Goal: Find contact information: Find contact information

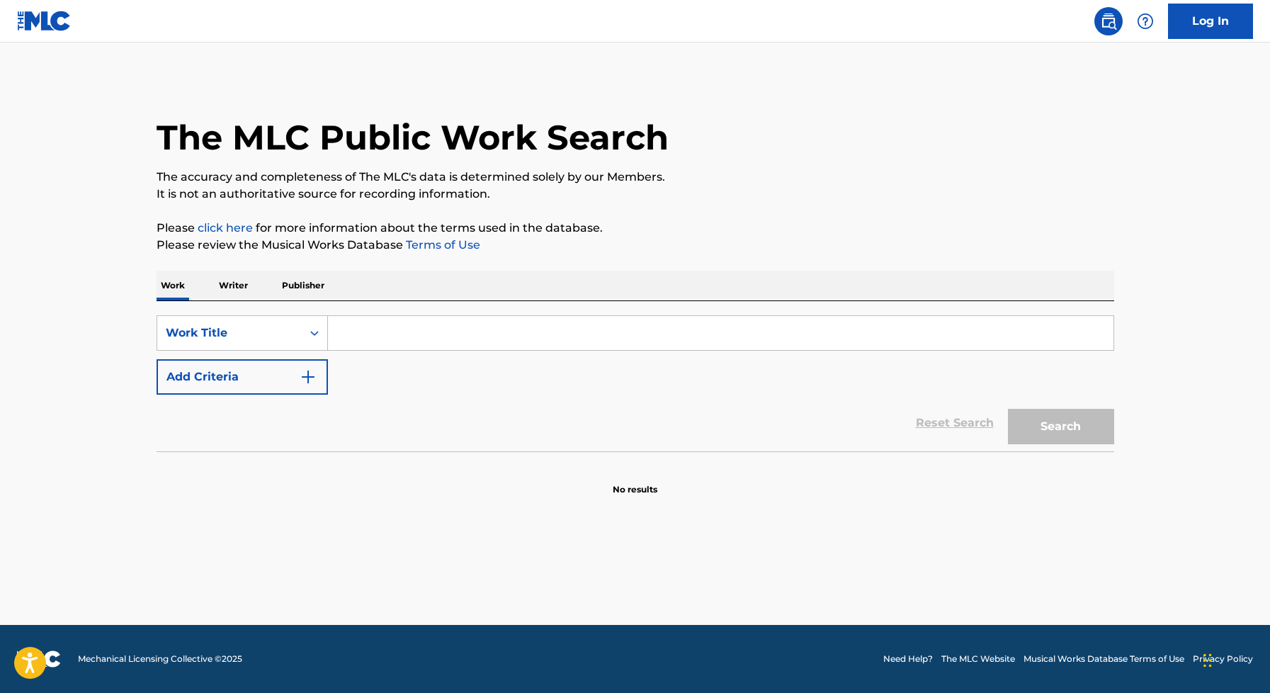
click at [440, 327] on input "Search Form" at bounding box center [720, 333] width 785 height 34
type input "waiting around to die"
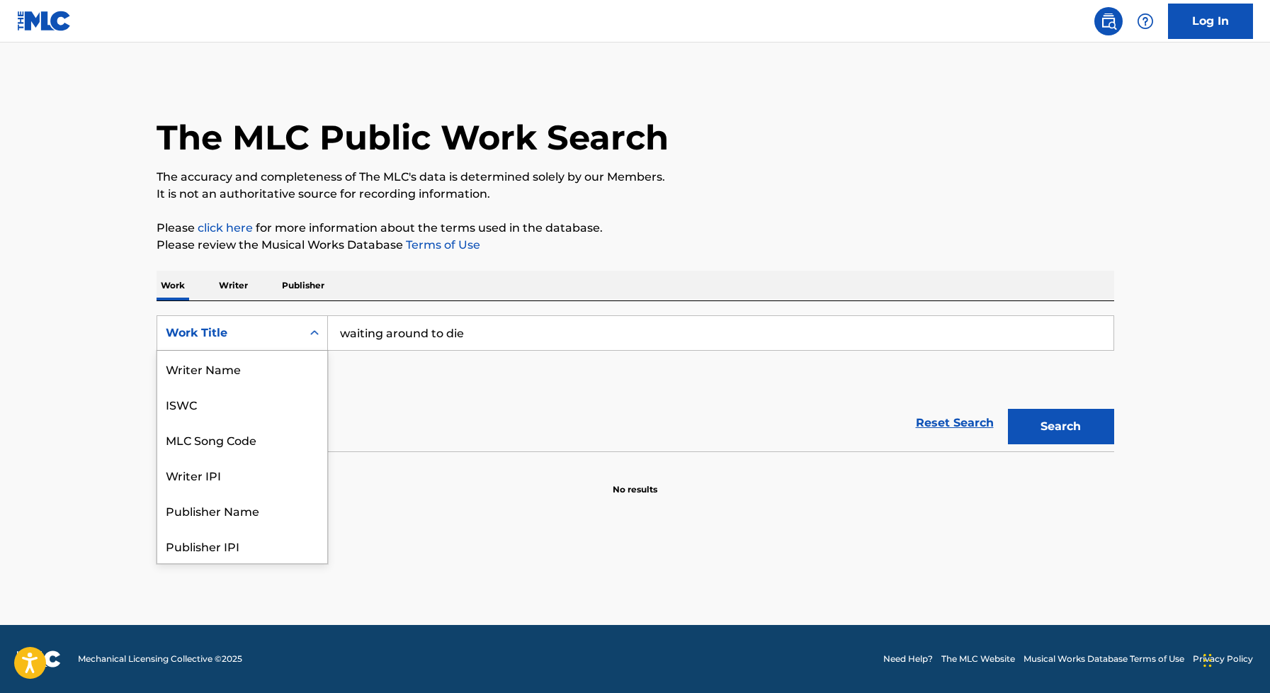
click at [254, 331] on div "Work Title" at bounding box center [229, 332] width 127 height 17
click at [520, 559] on main "The MLC Public Work Search The accuracy and completeness of The MLC's data is d…" at bounding box center [635, 333] width 1270 height 582
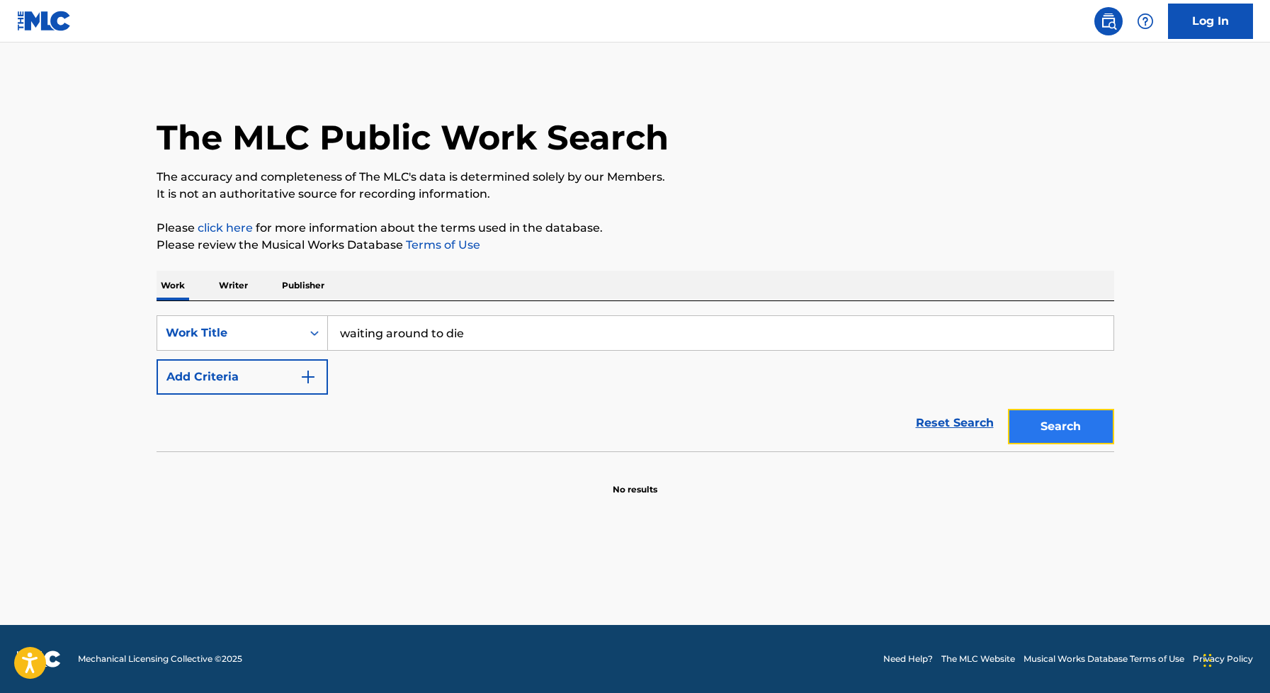
click at [1059, 410] on button "Search" at bounding box center [1061, 426] width 106 height 35
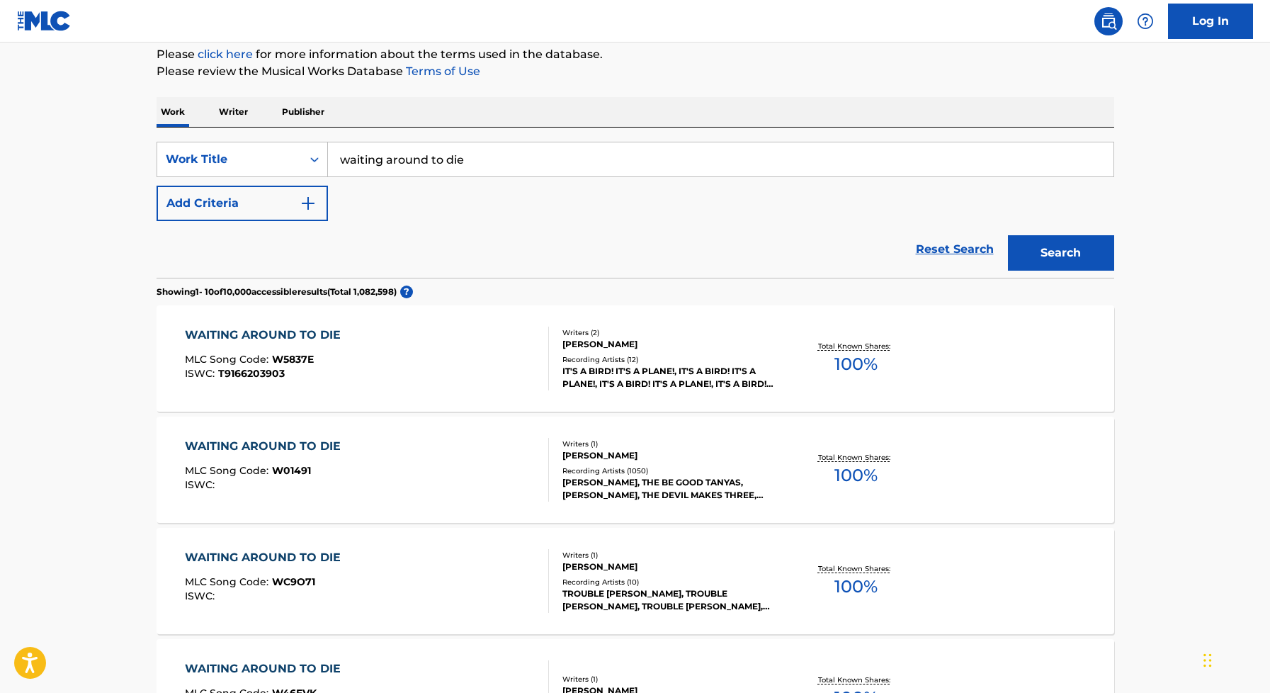
scroll to position [370, 0]
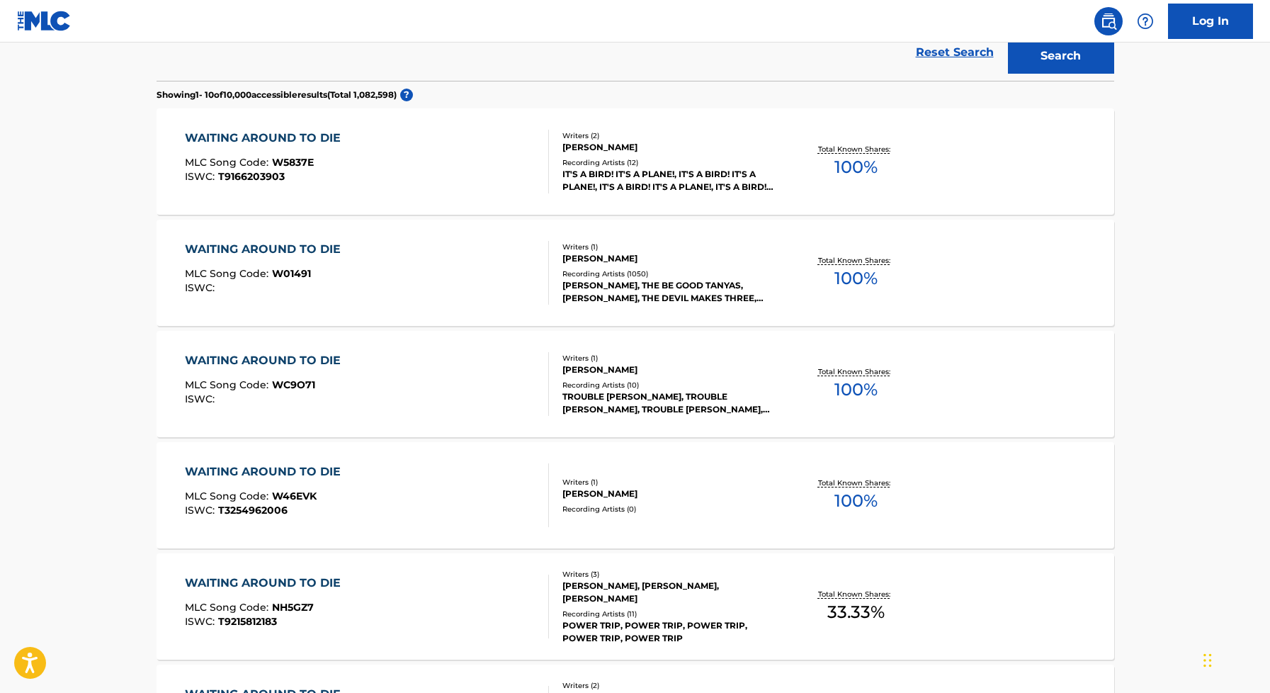
click at [622, 290] on div "[PERSON_NAME], THE BE GOOD TANYAS, [PERSON_NAME], THE DEVIL MAKES THREE, [PERSO…" at bounding box center [669, 291] width 214 height 25
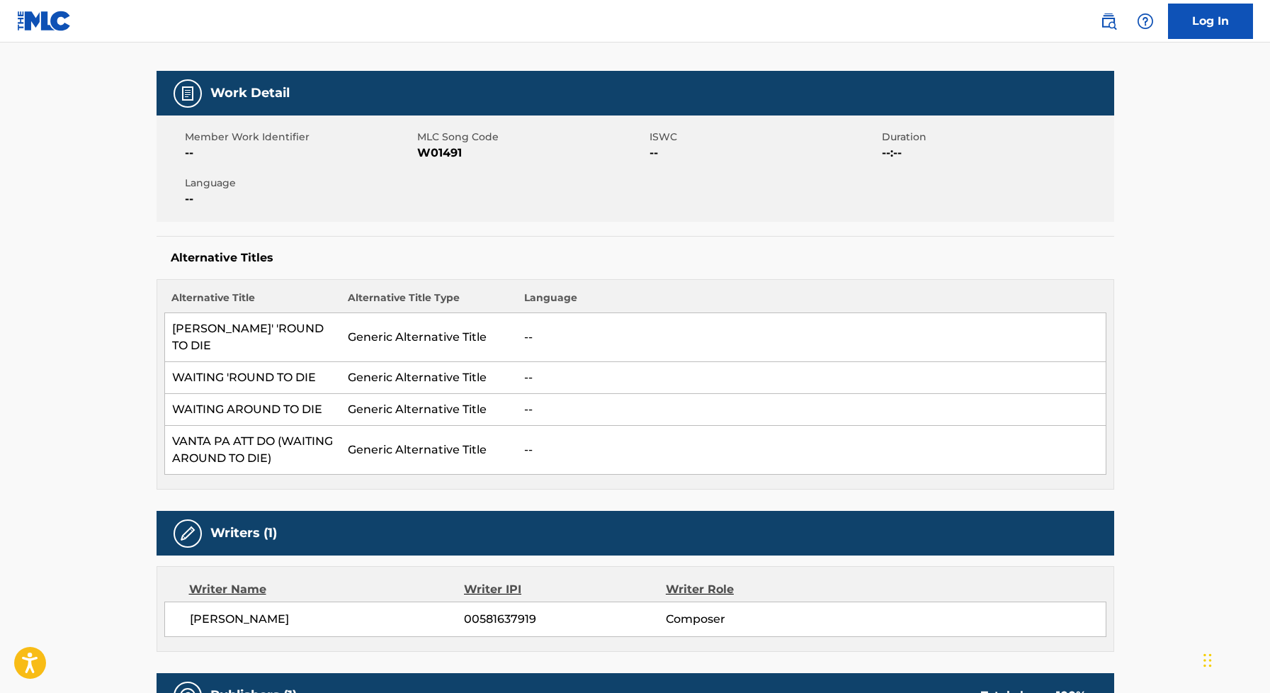
scroll to position [181, 0]
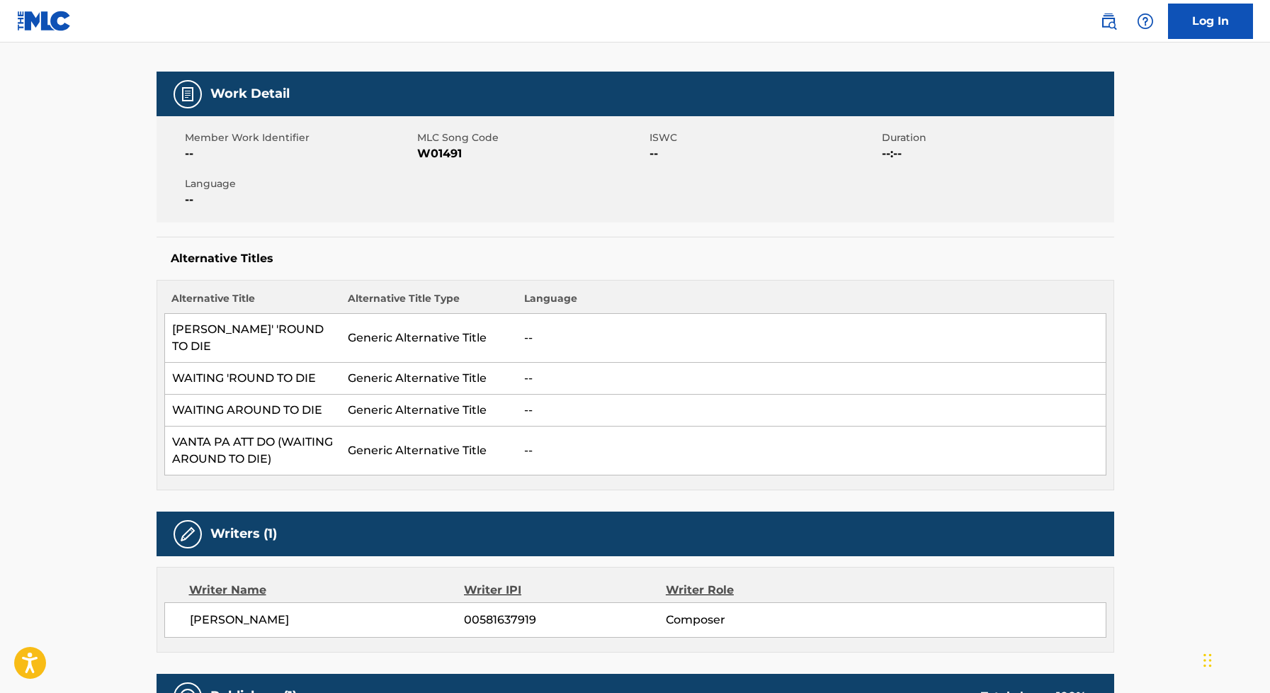
scroll to position [407, 0]
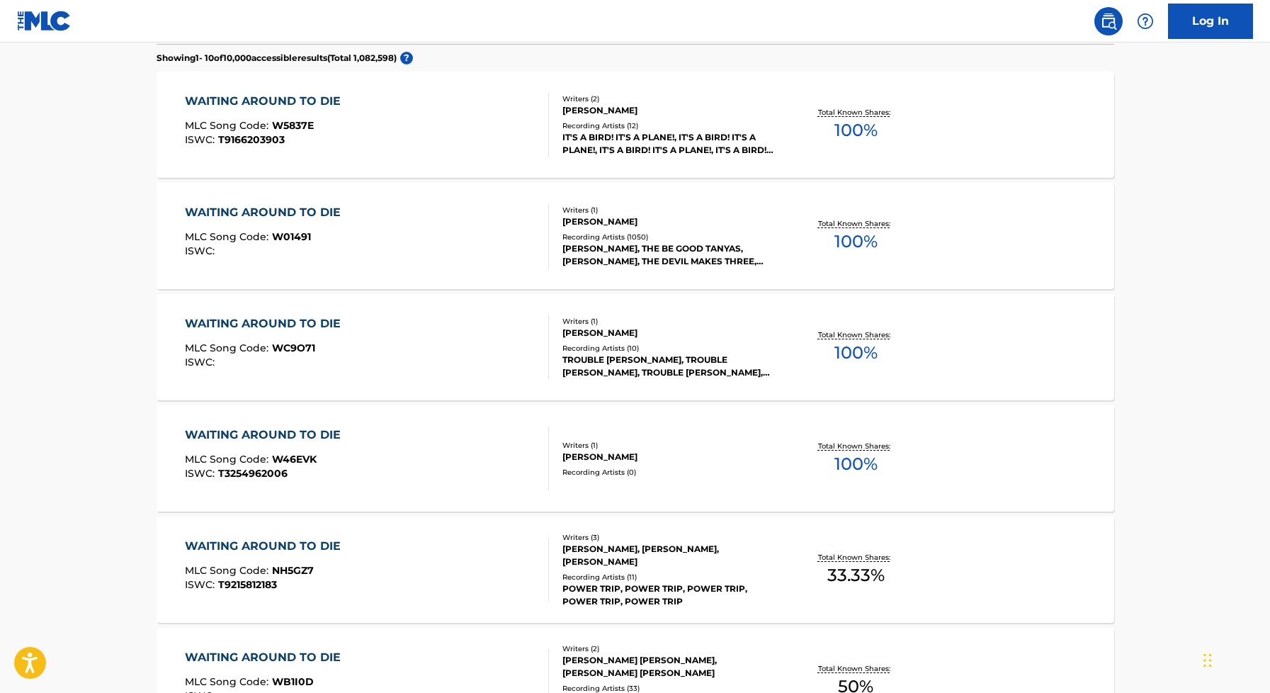
click at [625, 223] on div "[PERSON_NAME]" at bounding box center [669, 221] width 214 height 13
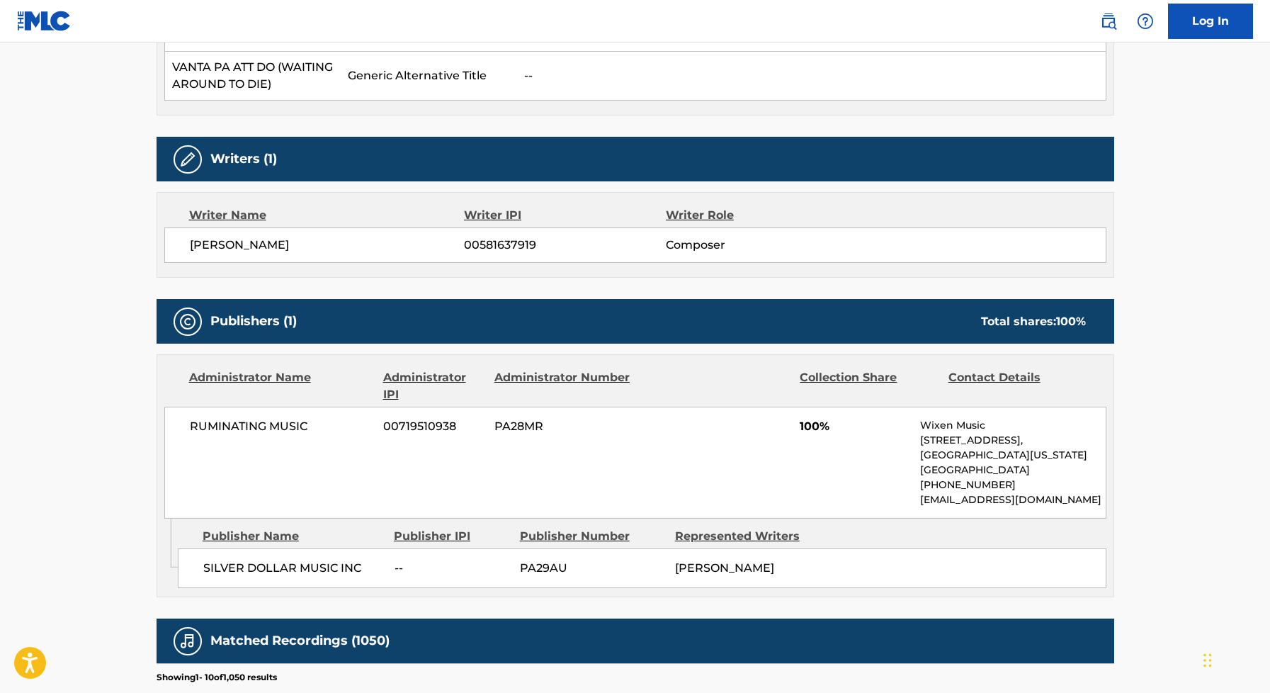
scroll to position [579, 0]
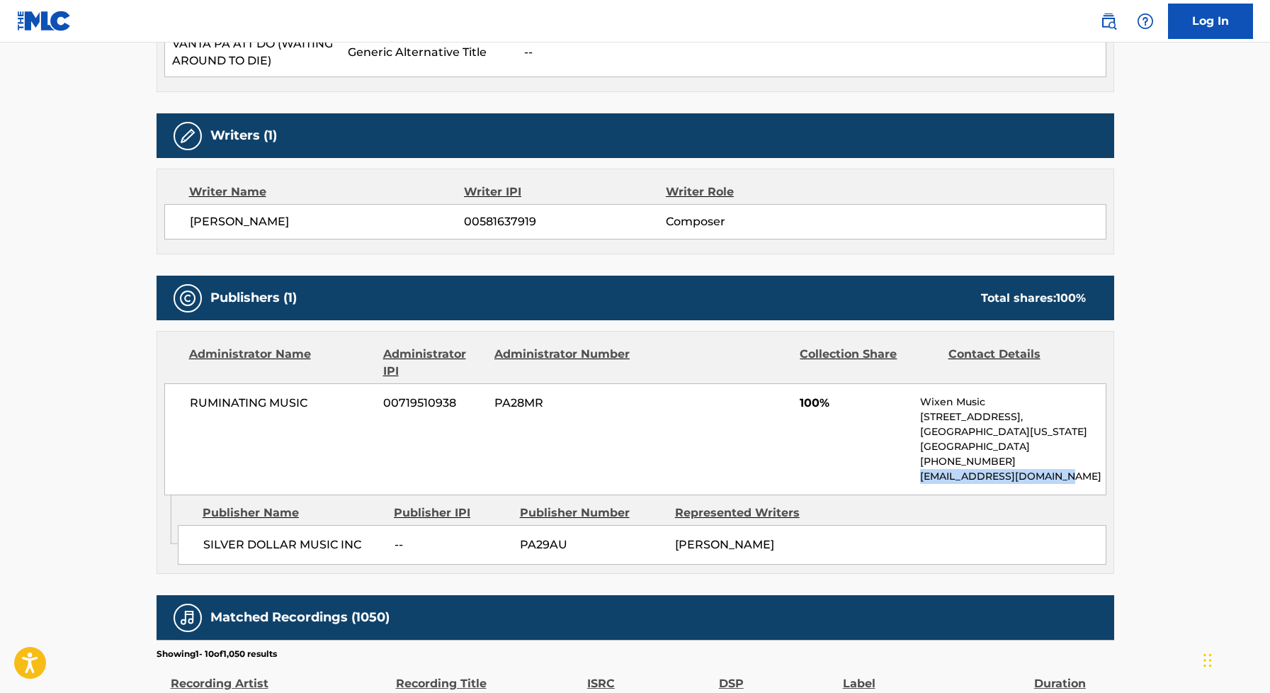
drag, startPoint x: 913, startPoint y: 459, endPoint x: 1086, endPoint y: 470, distance: 173.8
click at [1086, 470] on div "RUMINATING MUSIC 00719510938 PA28MR 100% Wixen Music [STREET_ADDRESS][US_STATE]…" at bounding box center [635, 439] width 942 height 112
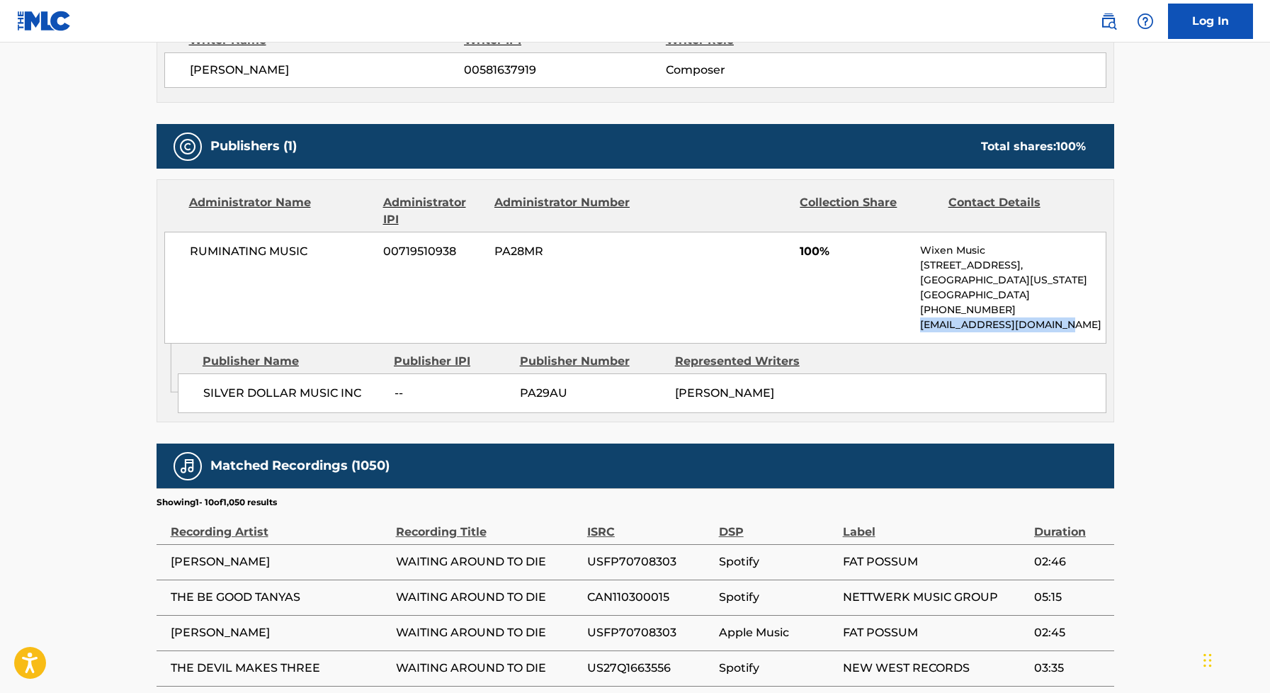
scroll to position [733, 0]
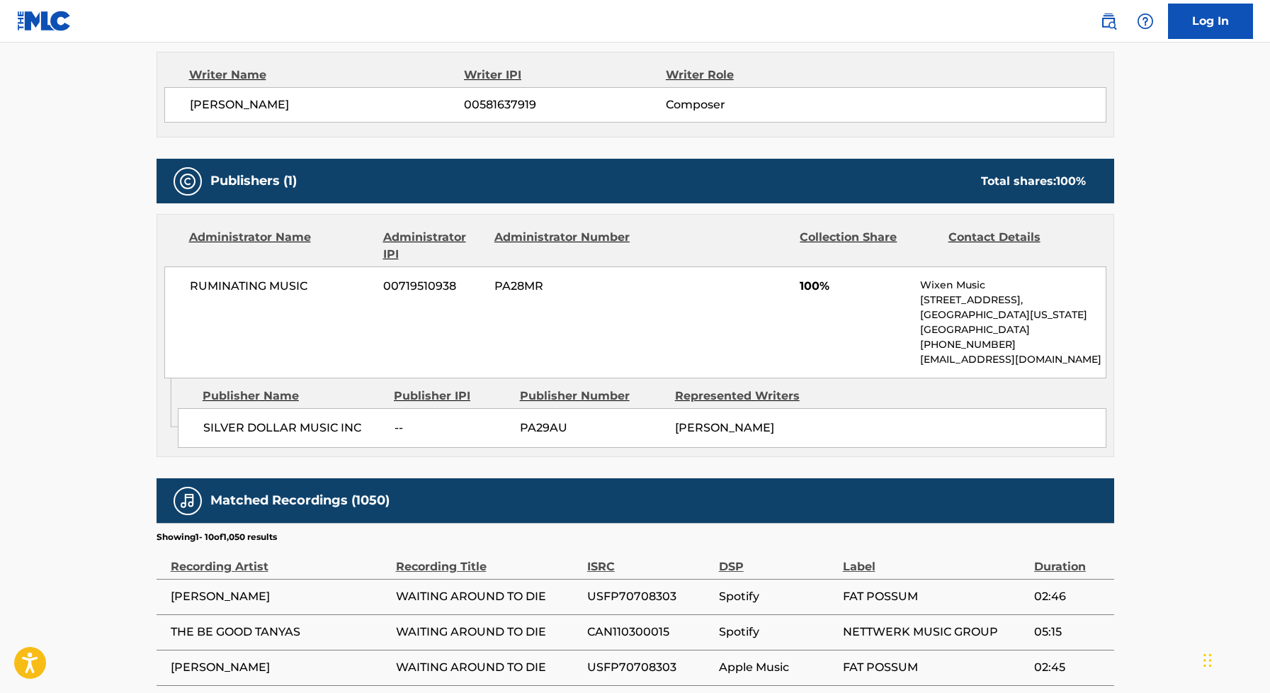
click at [1113, 595] on div "< Back to public search results Copy work link WAITING AROUND TO DIE Work Detai…" at bounding box center [635, 182] width 991 height 1601
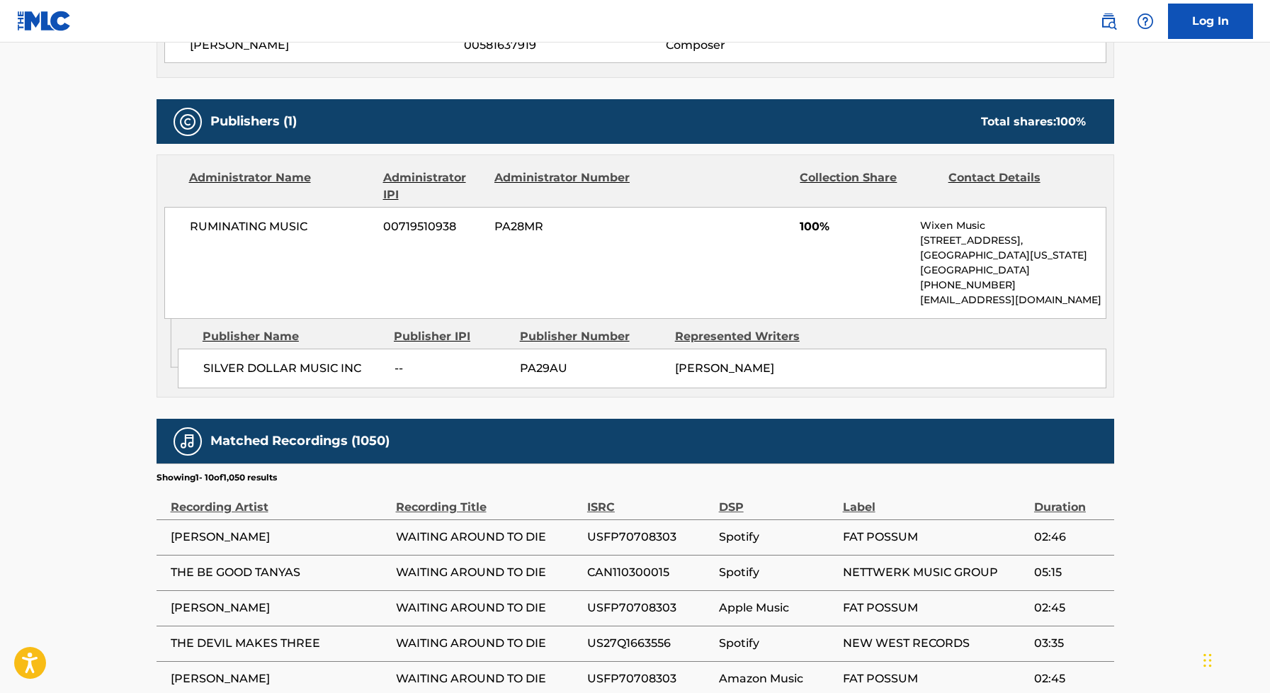
scroll to position [764, 0]
